Goal: Transaction & Acquisition: Purchase product/service

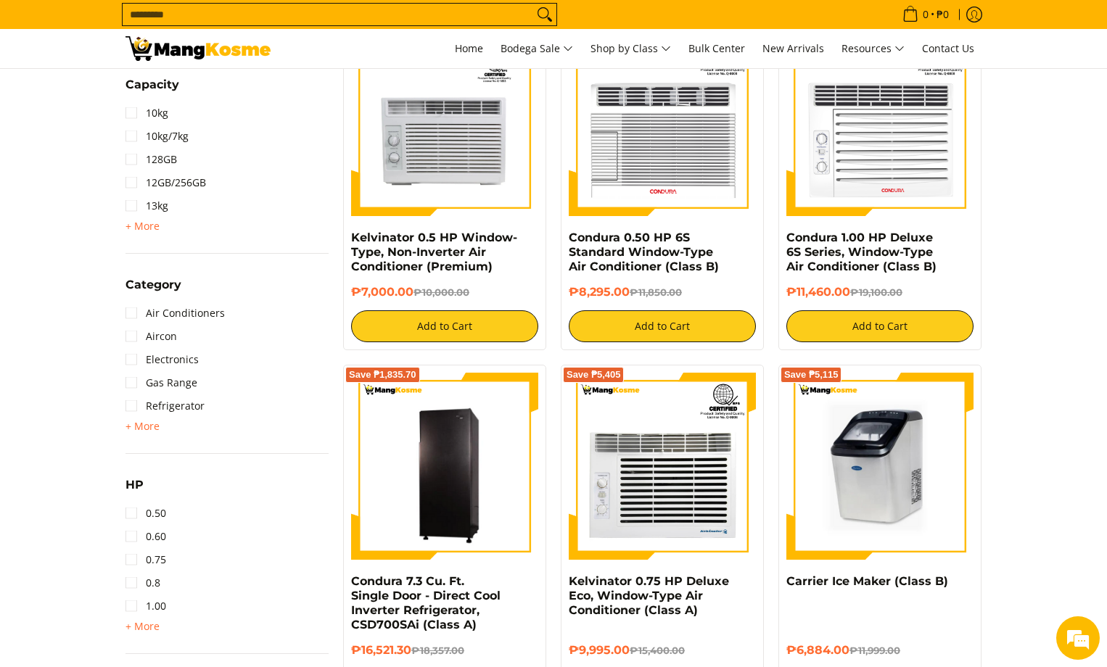
scroll to position [615, 0]
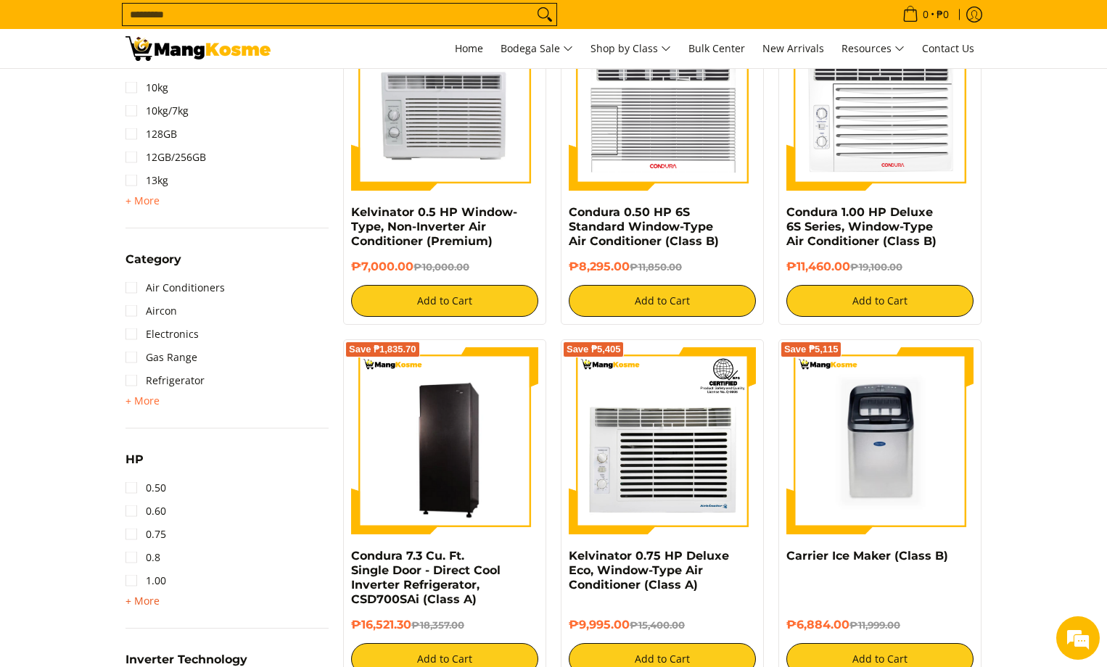
click at [147, 604] on span "+ More" at bounding box center [143, 602] width 34 height 12
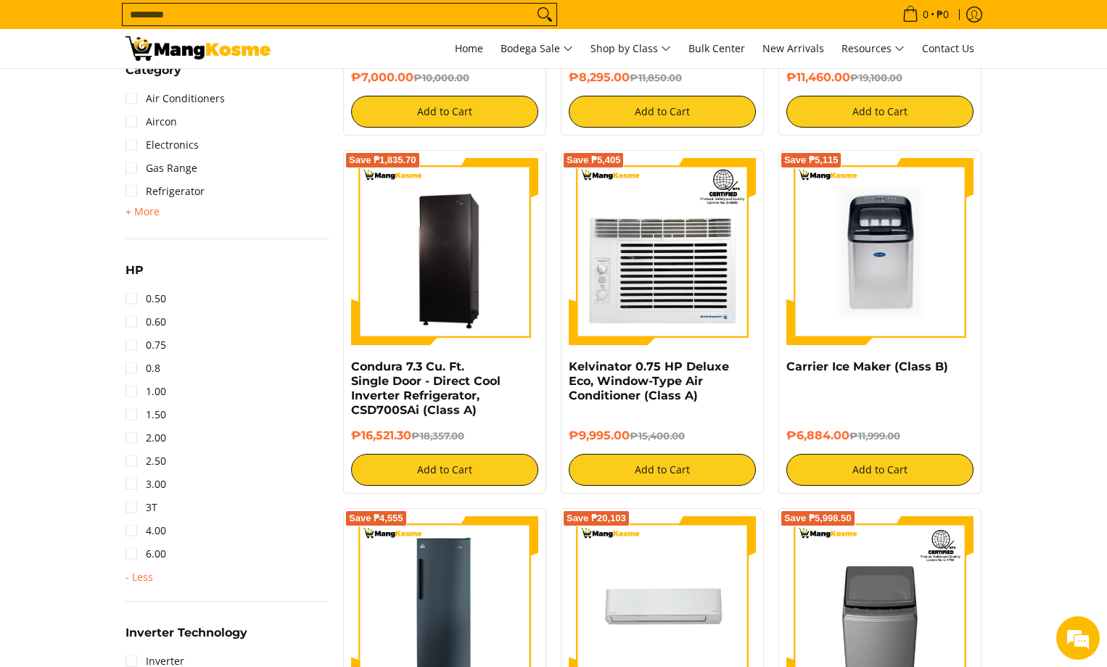
scroll to position [818, 0]
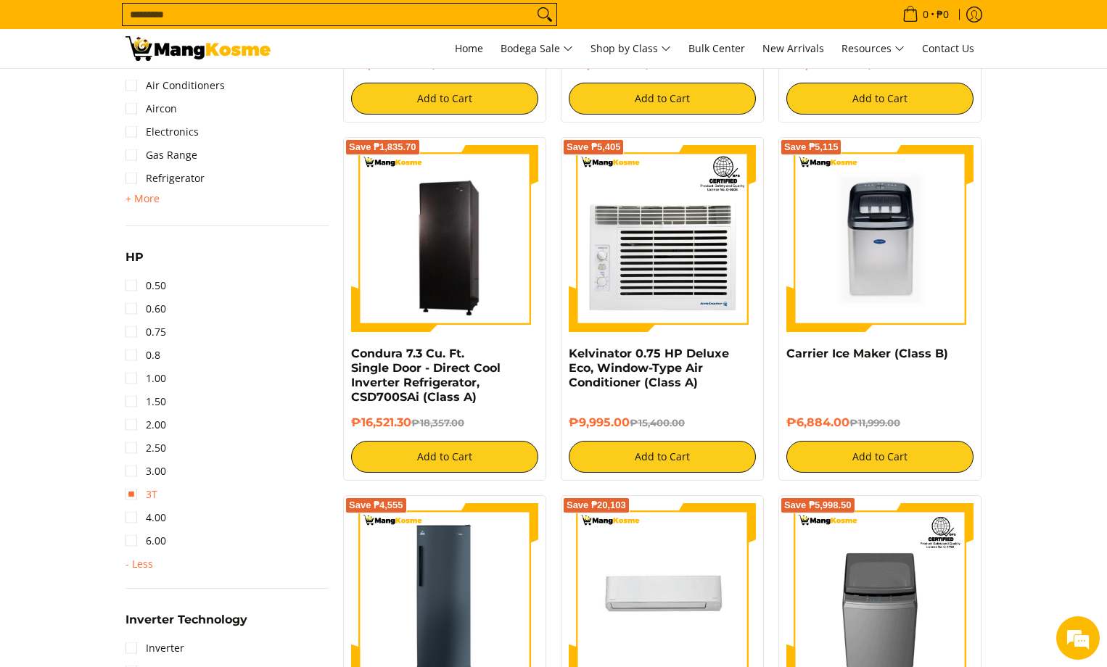
click at [148, 499] on link "3T" at bounding box center [142, 494] width 32 height 23
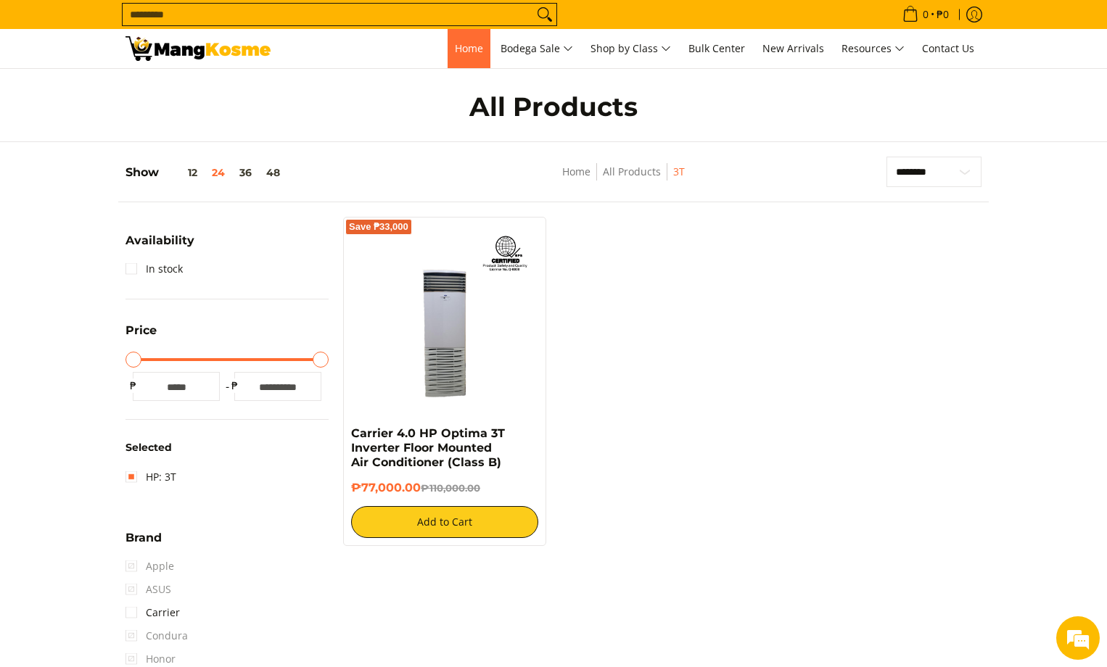
click at [455, 42] on span "Home" at bounding box center [469, 48] width 28 height 14
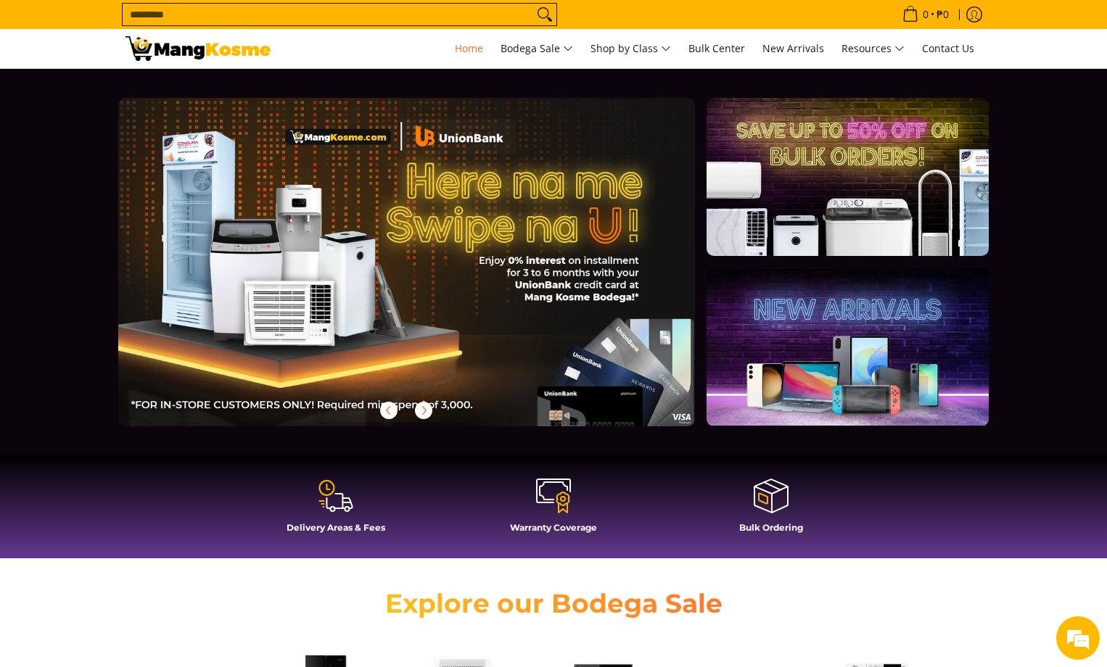
click at [311, 11] on input "Search..." at bounding box center [328, 15] width 411 height 22
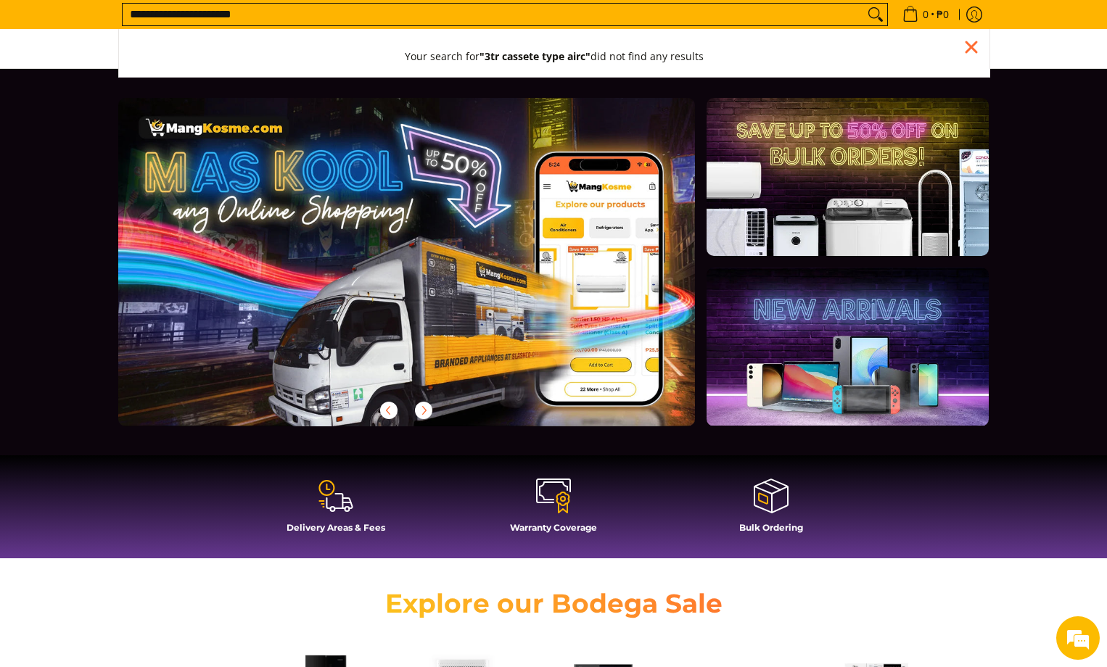
type input "**********"
click at [864, 4] on button "Search" at bounding box center [875, 15] width 23 height 22
